Goal: Task Accomplishment & Management: Manage account settings

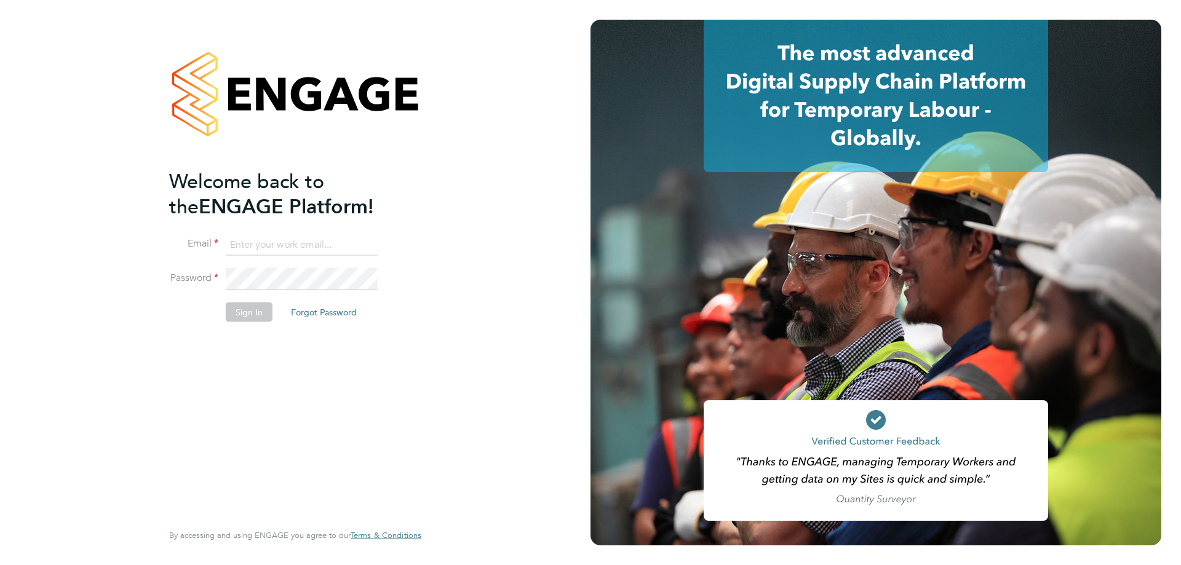
type input "leah@rec-solutions.net"
click at [254, 315] on button "Sign In" at bounding box center [249, 313] width 47 height 20
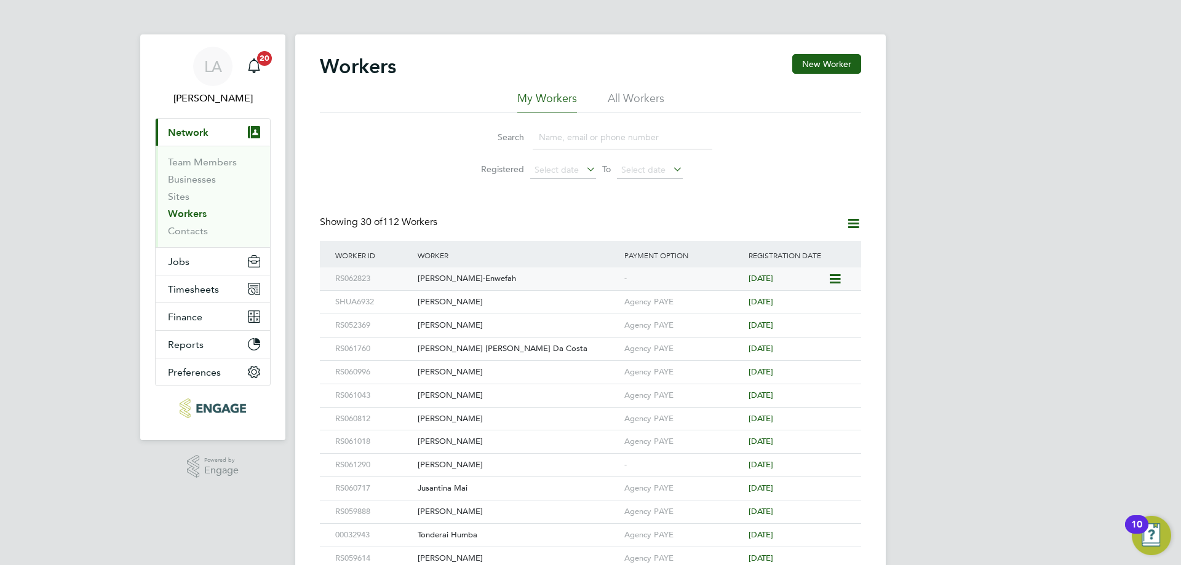
click at [584, 278] on div "[PERSON_NAME]-Enwefah" at bounding box center [517, 278] width 207 height 23
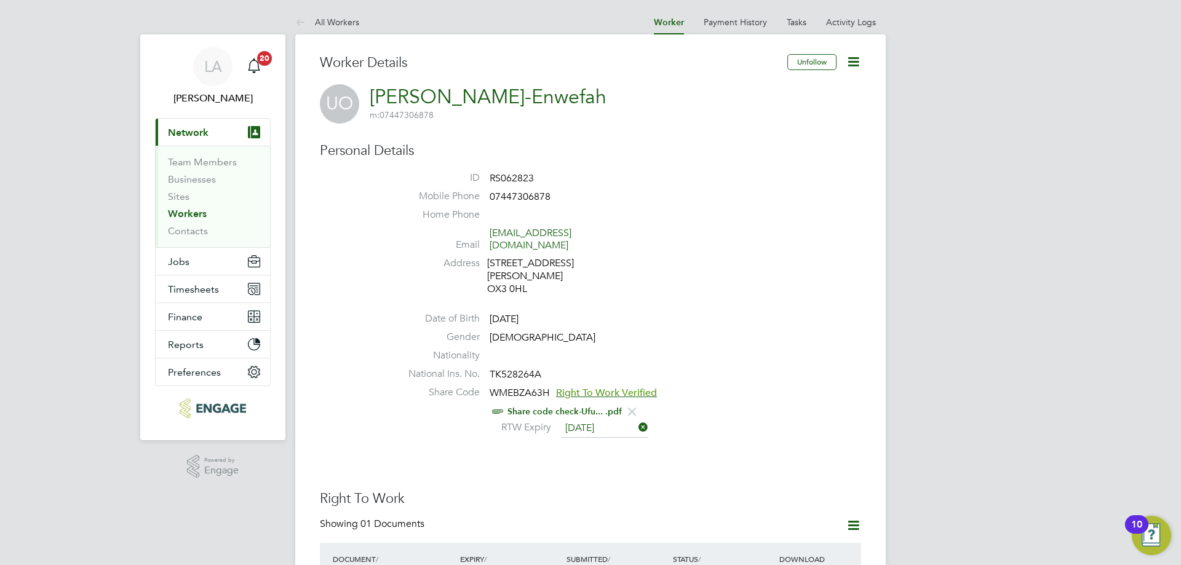
click at [855, 61] on icon at bounding box center [853, 61] width 15 height 15
click at [756, 141] on li "Edit Personal Details e" at bounding box center [784, 143] width 154 height 17
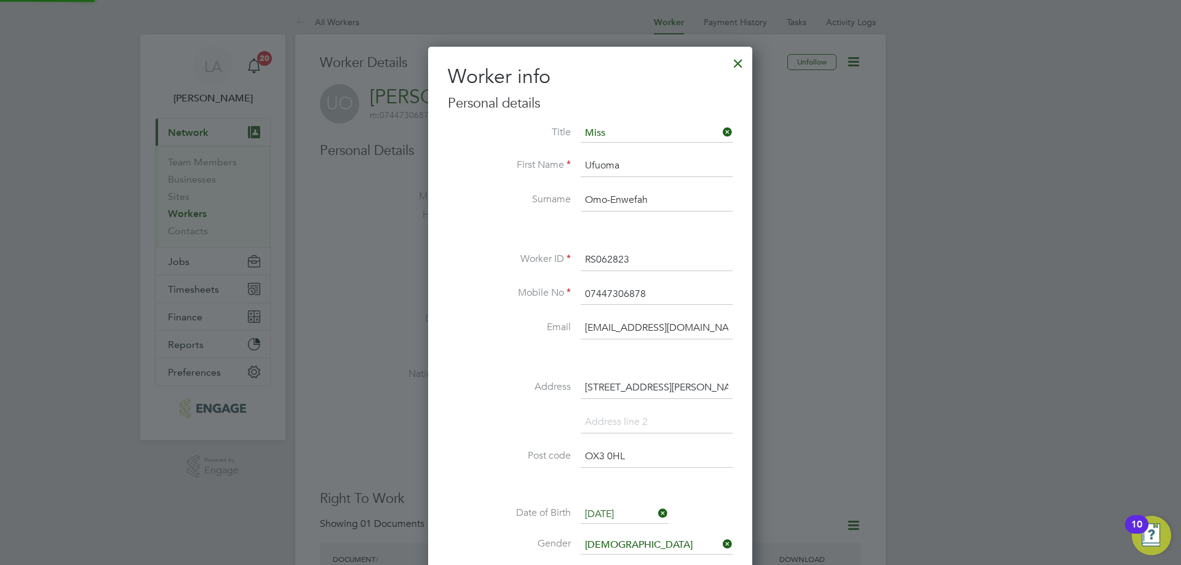
scroll to position [697, 325]
click at [659, 176] on li "Miss" at bounding box center [656, 183] width 153 height 16
type input "Miss"
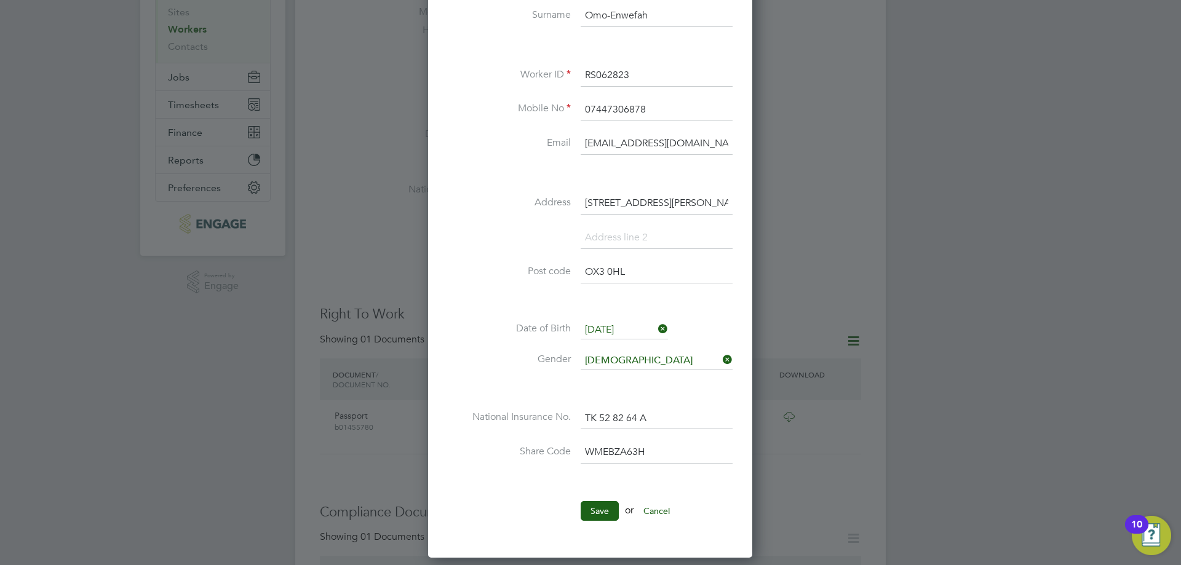
scroll to position [246, 0]
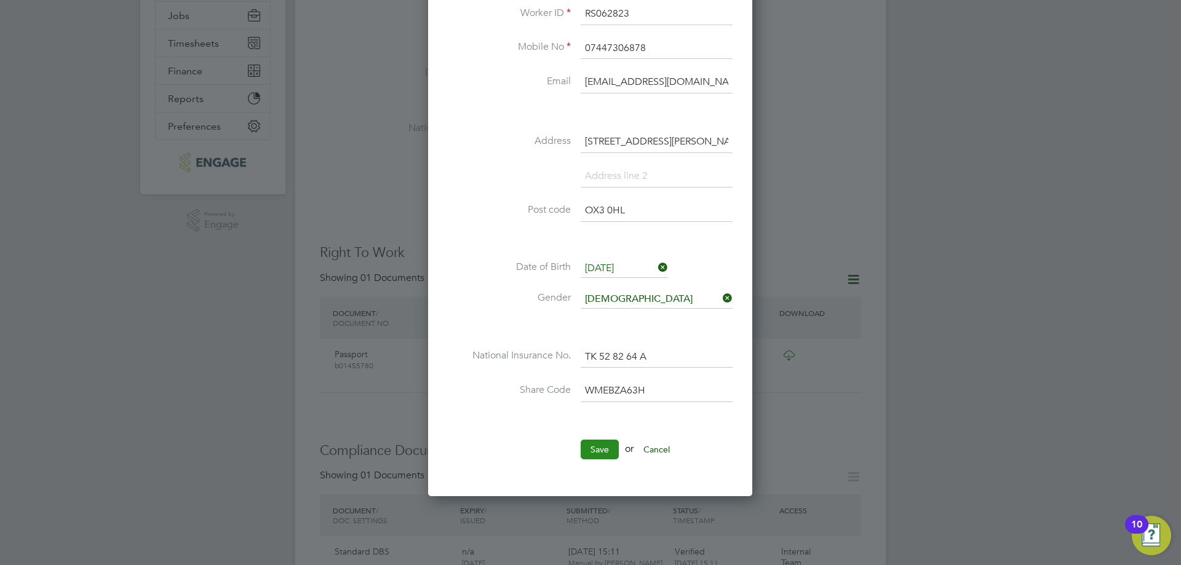
click at [608, 447] on button "Save" at bounding box center [599, 450] width 38 height 20
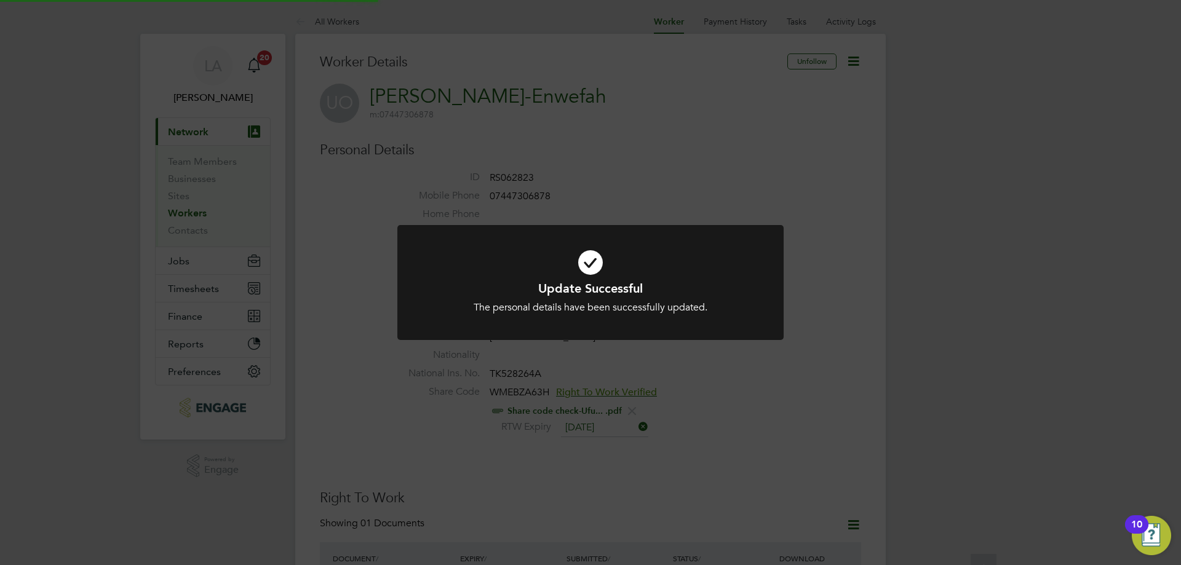
scroll to position [0, 0]
click at [832, 180] on div "Update Successful The personal details have been successfully updated. Cancel O…" at bounding box center [590, 282] width 1181 height 565
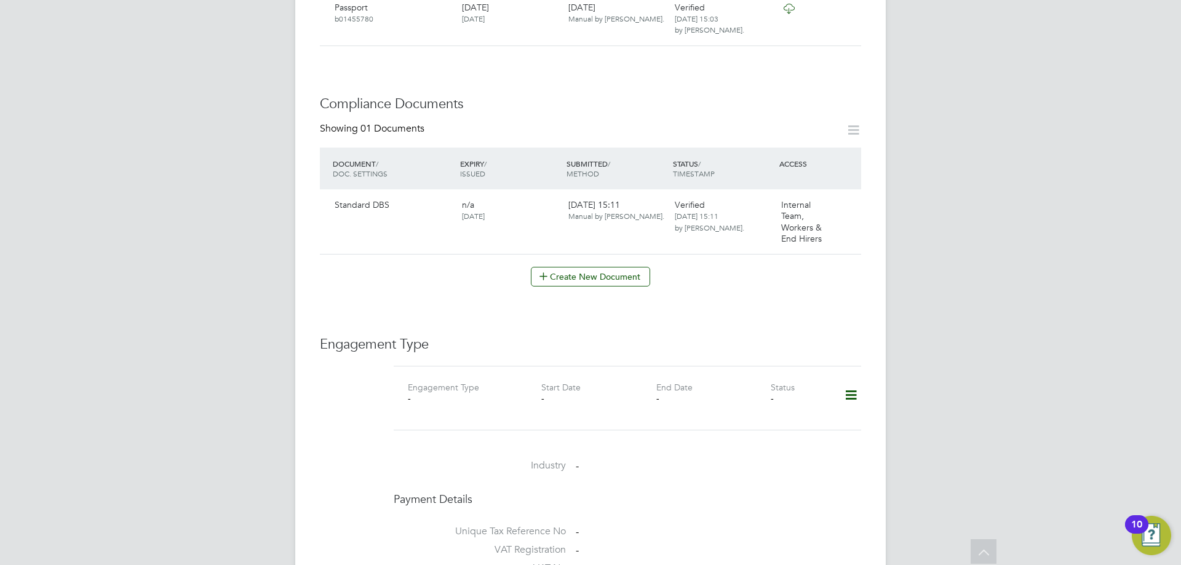
scroll to position [615, 0]
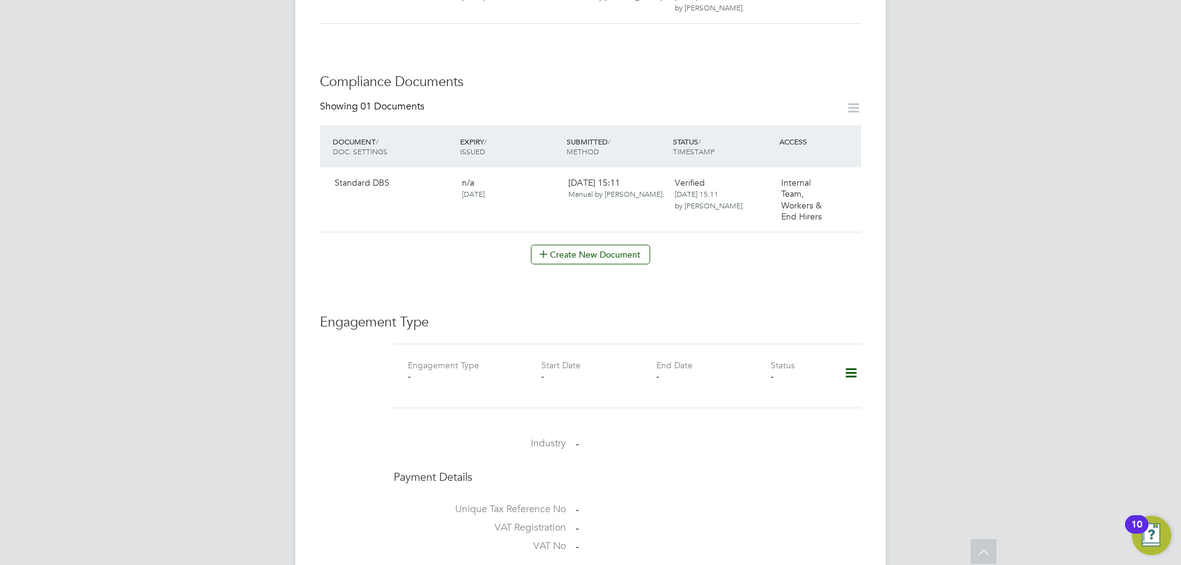
click at [852, 359] on icon at bounding box center [851, 373] width 22 height 28
click at [770, 399] on li "Add Engagement Type" at bounding box center [788, 400] width 140 height 17
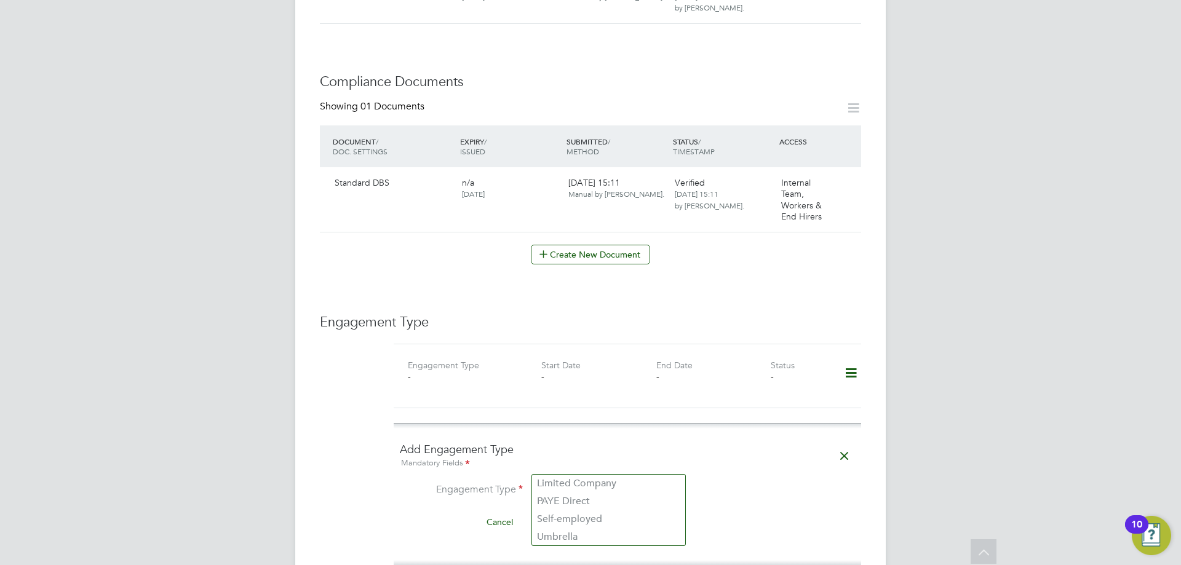
click at [568, 483] on input at bounding box center [609, 491] width 152 height 17
click at [562, 504] on li "PAYE Direct" at bounding box center [608, 502] width 153 height 18
type input "PAYE Direct"
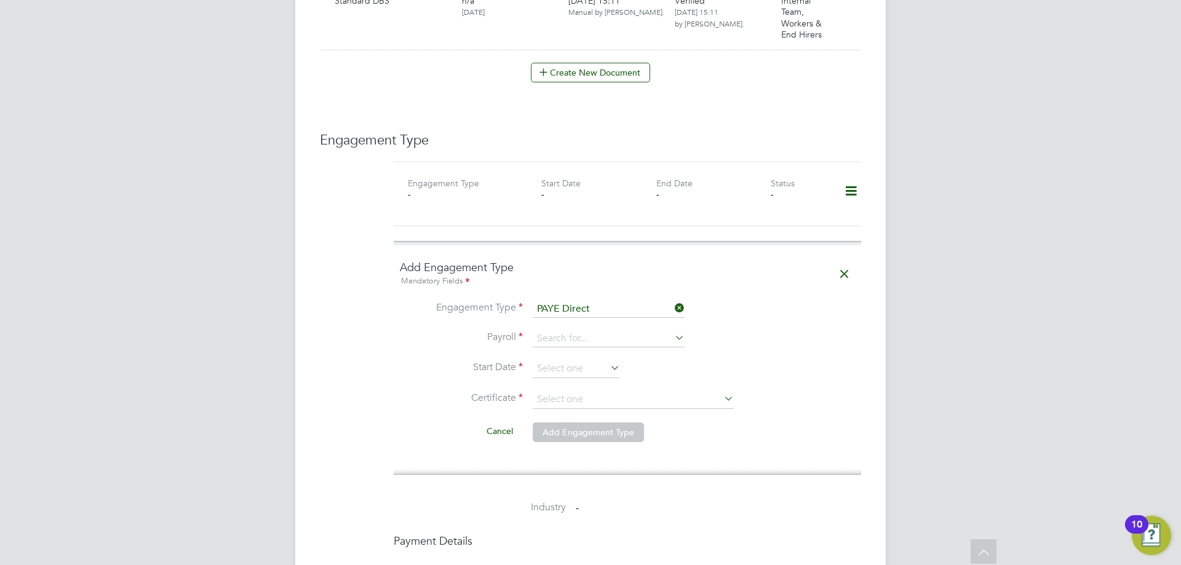
scroll to position [799, 0]
click at [672, 327] on icon at bounding box center [672, 335] width 0 height 17
click at [563, 327] on li "Agency PAYE" at bounding box center [608, 329] width 153 height 18
type input "Agency PAYE"
click at [579, 357] on input at bounding box center [576, 366] width 87 height 18
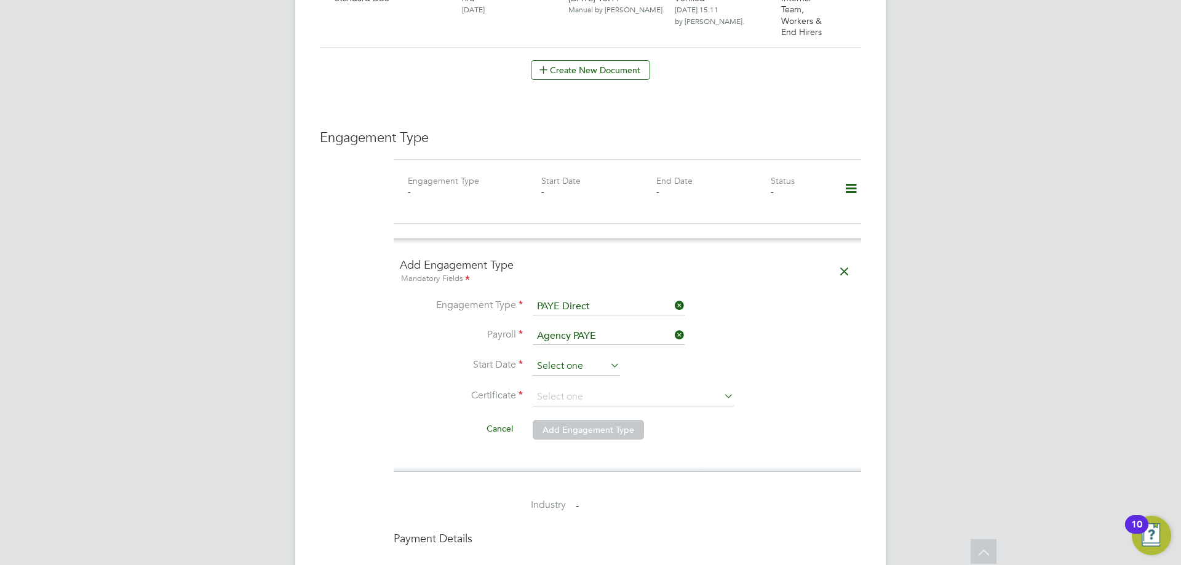
scroll to position [479, 0]
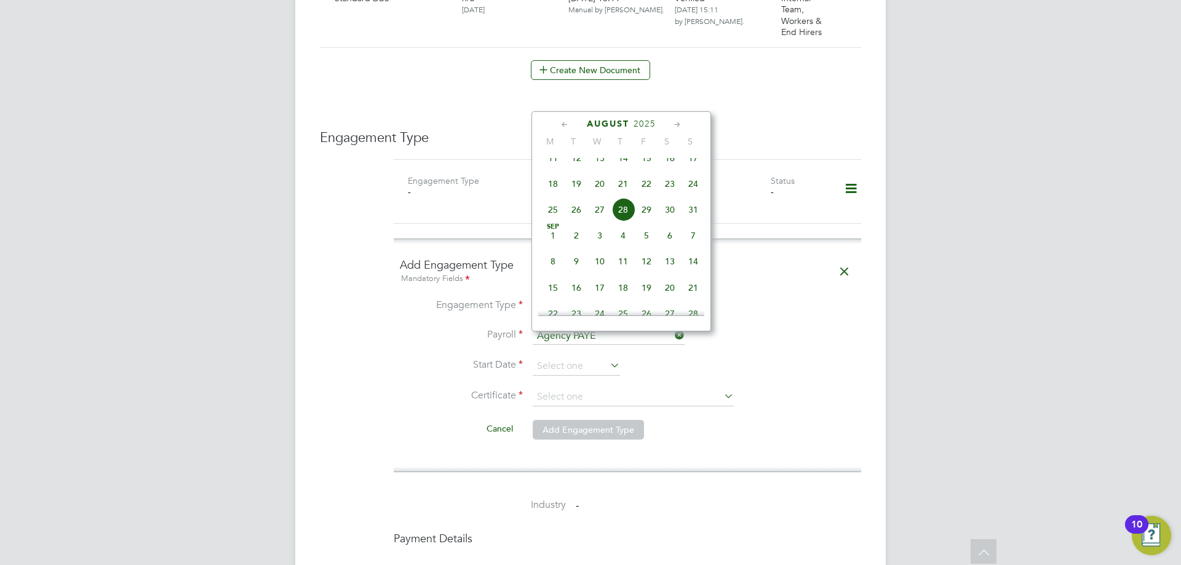
click at [577, 221] on span "26" at bounding box center [576, 209] width 23 height 23
type input "26 Aug 2025"
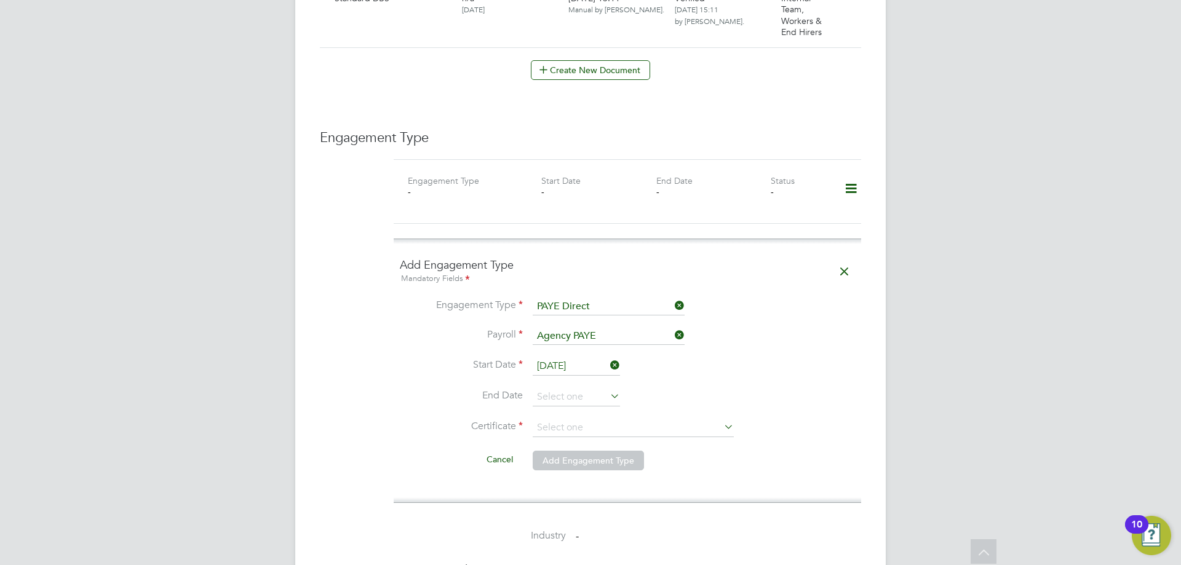
click at [608, 387] on icon at bounding box center [608, 395] width 0 height 17
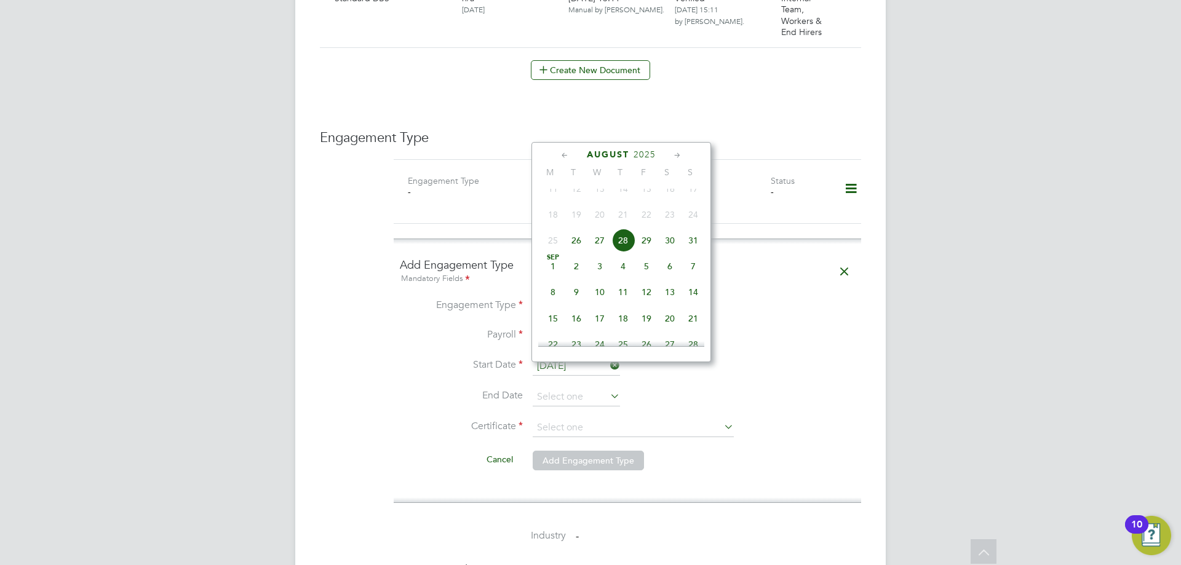
click at [683, 388] on li "End Date" at bounding box center [627, 403] width 455 height 31
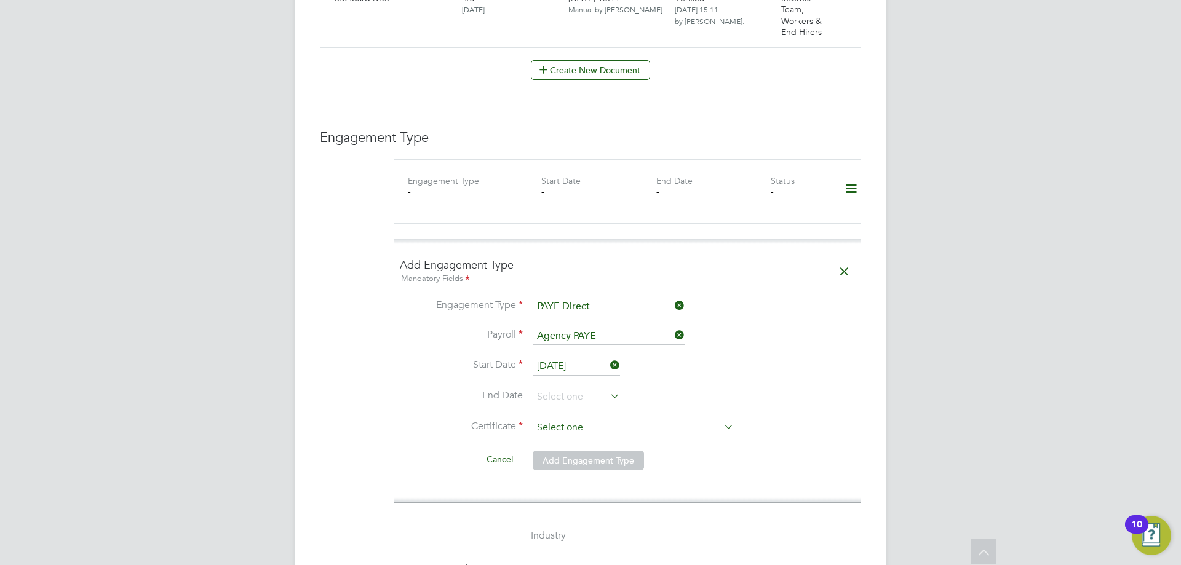
click at [634, 419] on input at bounding box center [633, 428] width 201 height 18
click at [338, 282] on div "Engagement Type Engagement Type - Start Date - End Date - Status - Add Engageme…" at bounding box center [590, 466] width 541 height 675
click at [641, 419] on input at bounding box center [633, 428] width 201 height 18
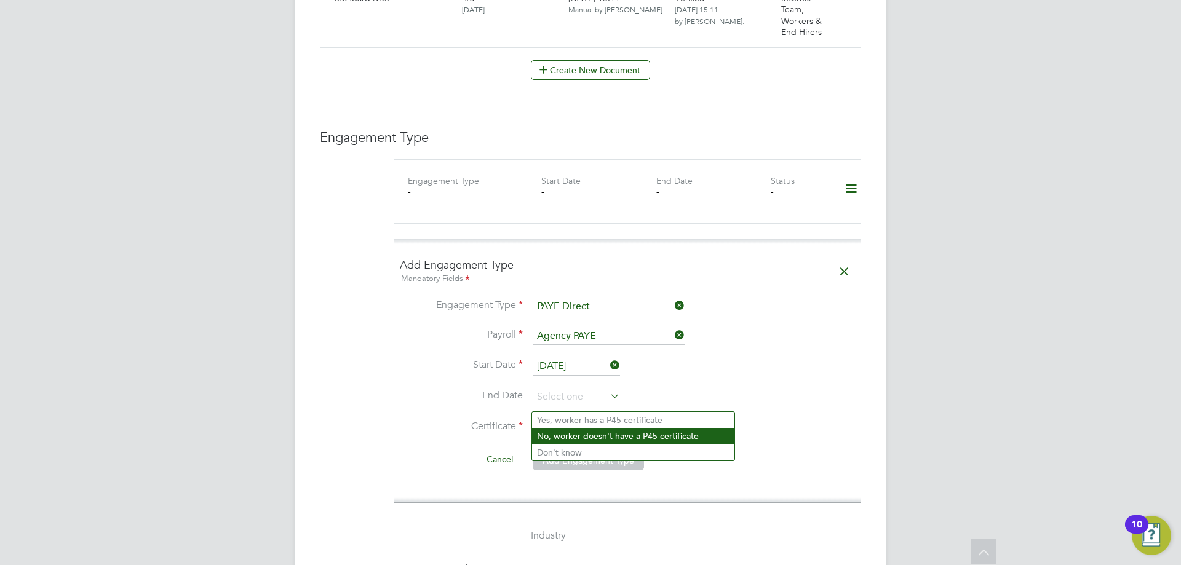
click at [608, 437] on li "No, worker doesn't have a P45 certificate" at bounding box center [633, 436] width 202 height 16
type input "No, worker doesn't have a P45 certificate"
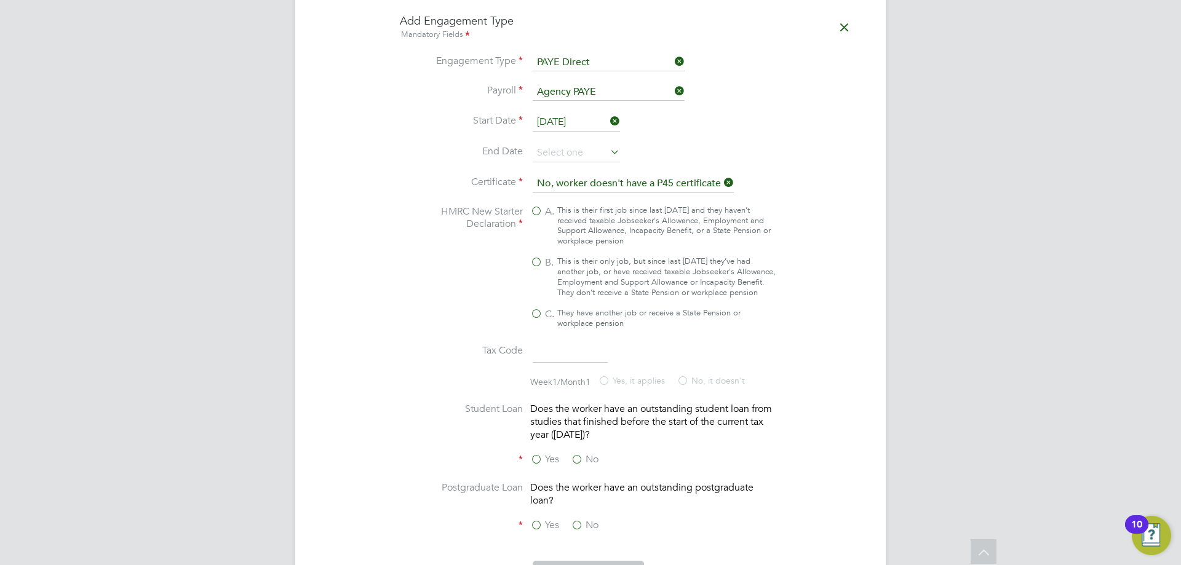
scroll to position [1045, 0]
click at [536, 204] on label "A. This is their first job since last 6 April and they haven’t received taxable…" at bounding box center [653, 225] width 246 height 42
click at [0, 0] on input "A. This is their first job since last 6 April and they haven’t received taxable…" at bounding box center [0, 0] width 0 height 0
type input "1257L"
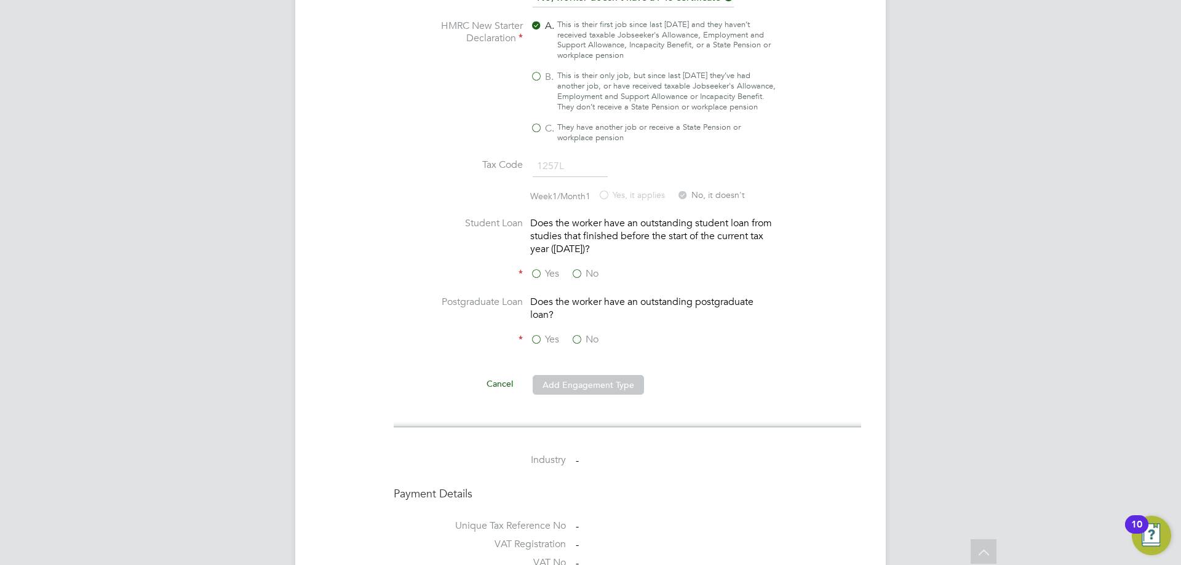
scroll to position [1230, 0]
click at [579, 267] on label "No" at bounding box center [585, 273] width 28 height 13
click at [0, 0] on input "No" at bounding box center [0, 0] width 0 height 0
click at [575, 333] on label "No" at bounding box center [585, 339] width 28 height 13
click at [0, 0] on input "No" at bounding box center [0, 0] width 0 height 0
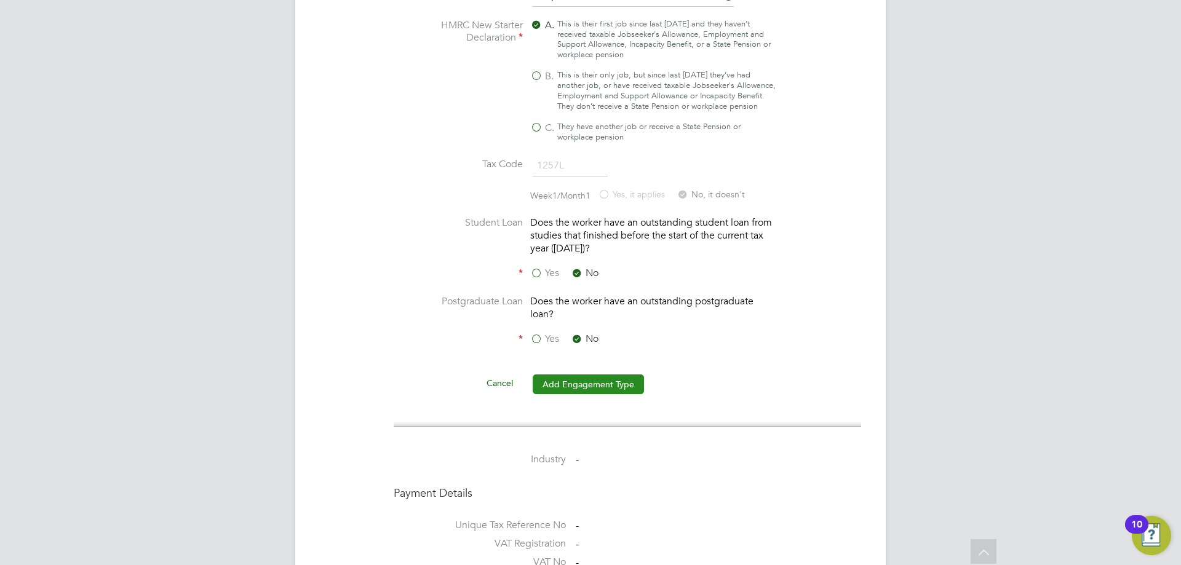
click at [586, 374] on button "Add Engagement Type" at bounding box center [588, 384] width 111 height 20
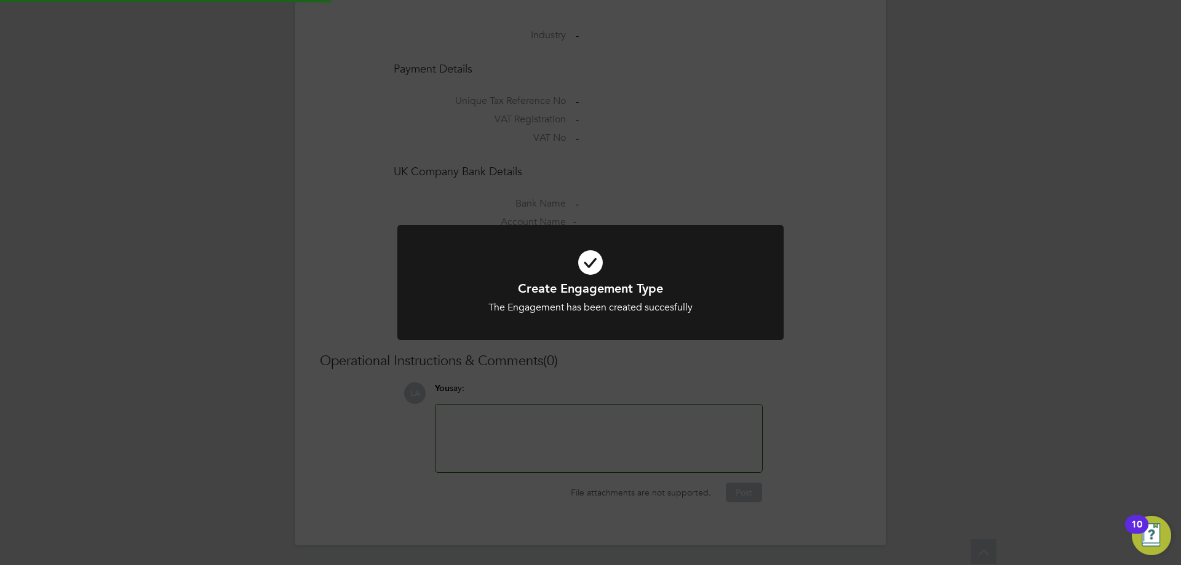
scroll to position [998, 0]
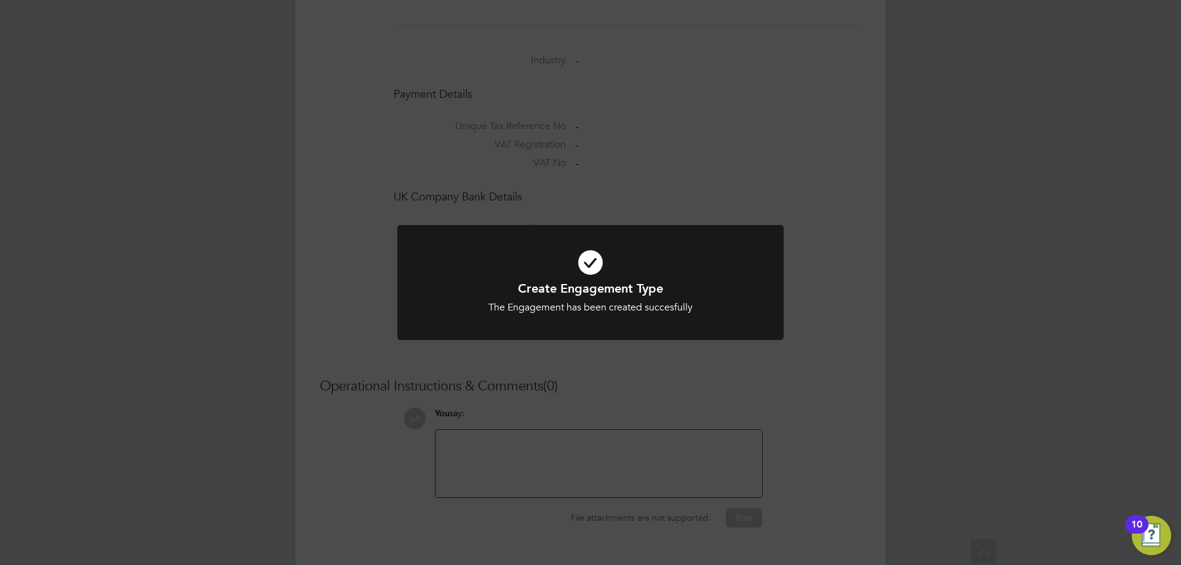
drag, startPoint x: 585, startPoint y: 365, endPoint x: 818, endPoint y: 307, distance: 239.5
click at [825, 307] on div "Create Engagement Type The Engagement has been created succesfully Cancel Okay" at bounding box center [590, 282] width 1181 height 565
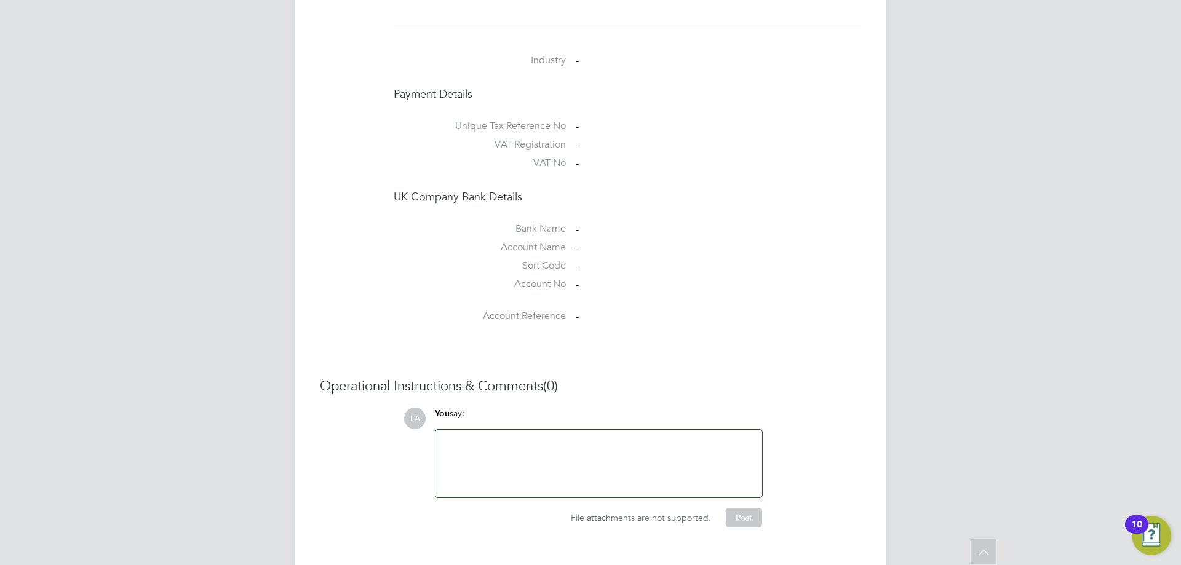
scroll to position [1040, 0]
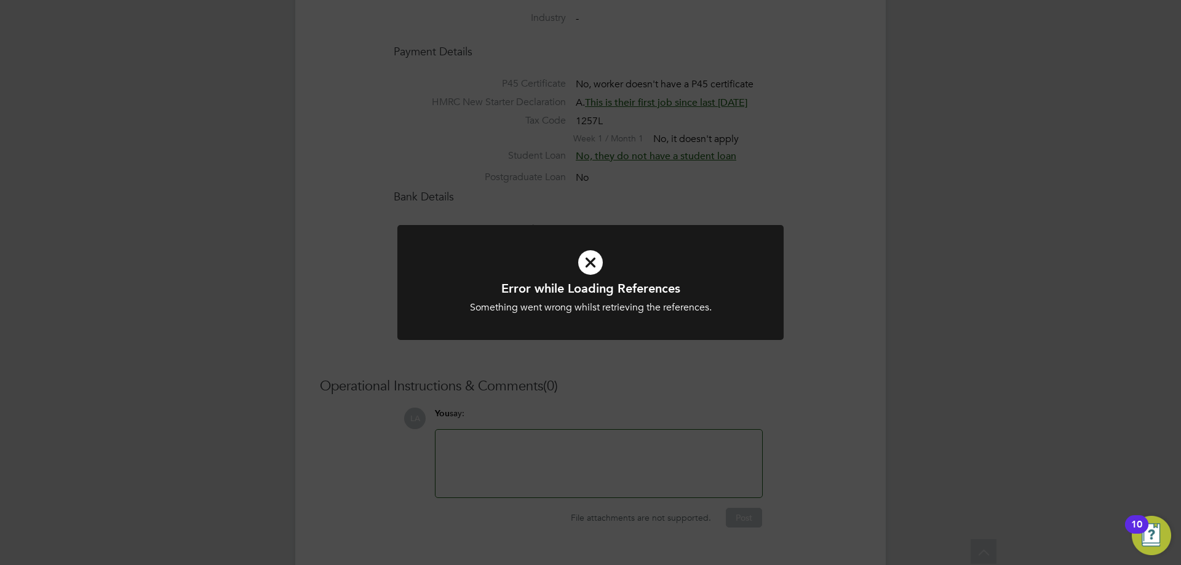
click at [826, 214] on div "Error while Loading References Something went wrong whilst retrieving the refer…" at bounding box center [590, 282] width 1181 height 565
